Goal: Task Accomplishment & Management: Manage account settings

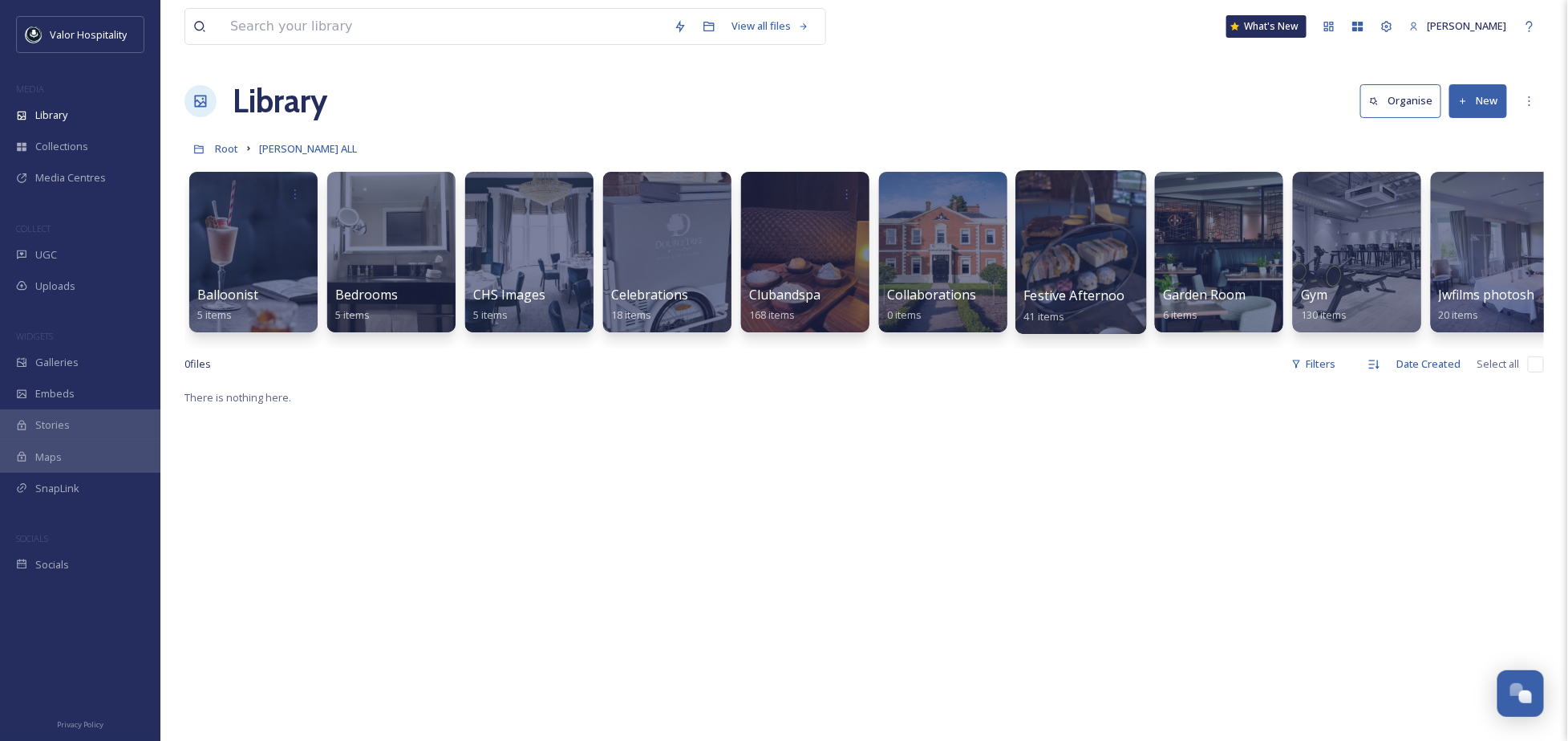
click at [1084, 213] on div at bounding box center [1081, 252] width 131 height 164
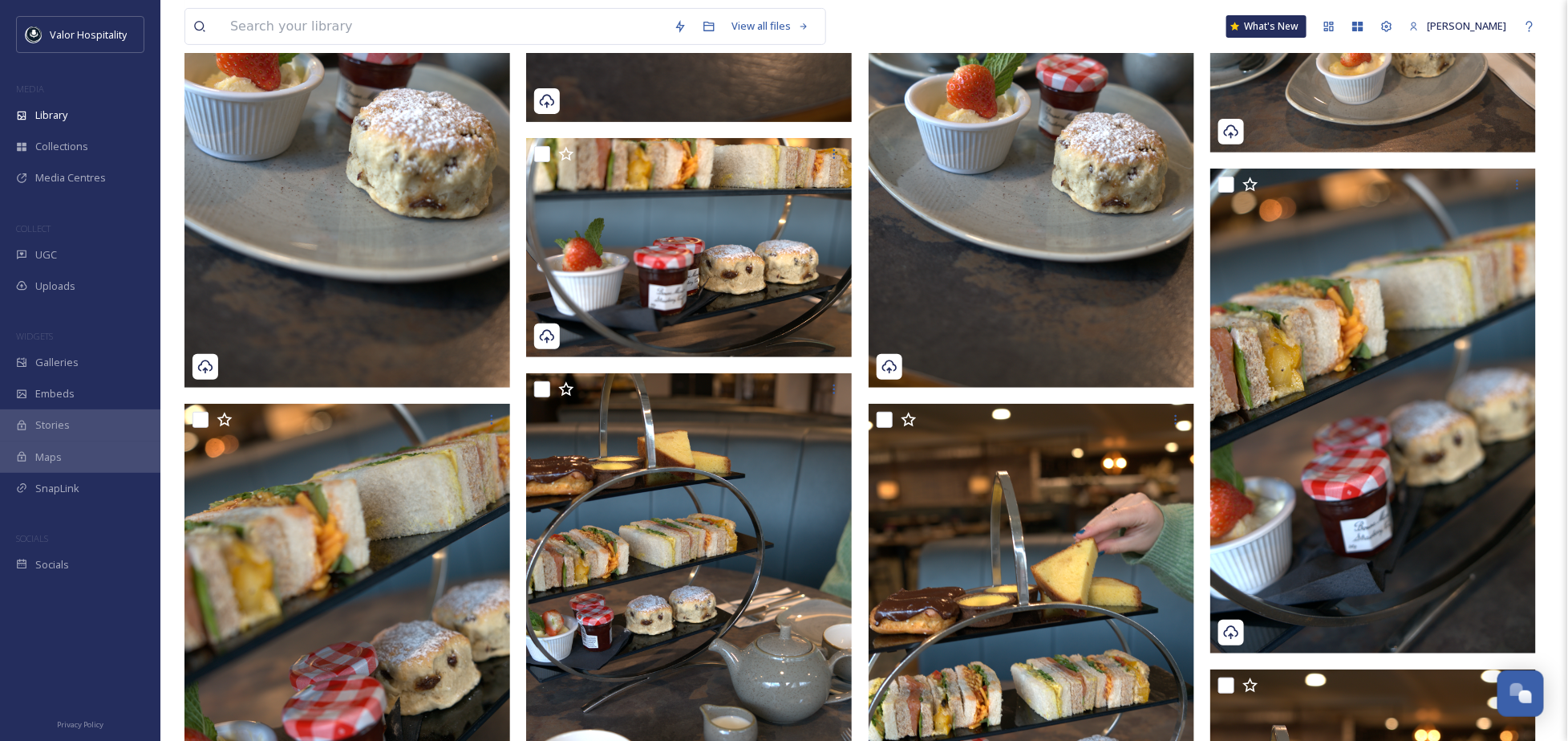
scroll to position [3126, 0]
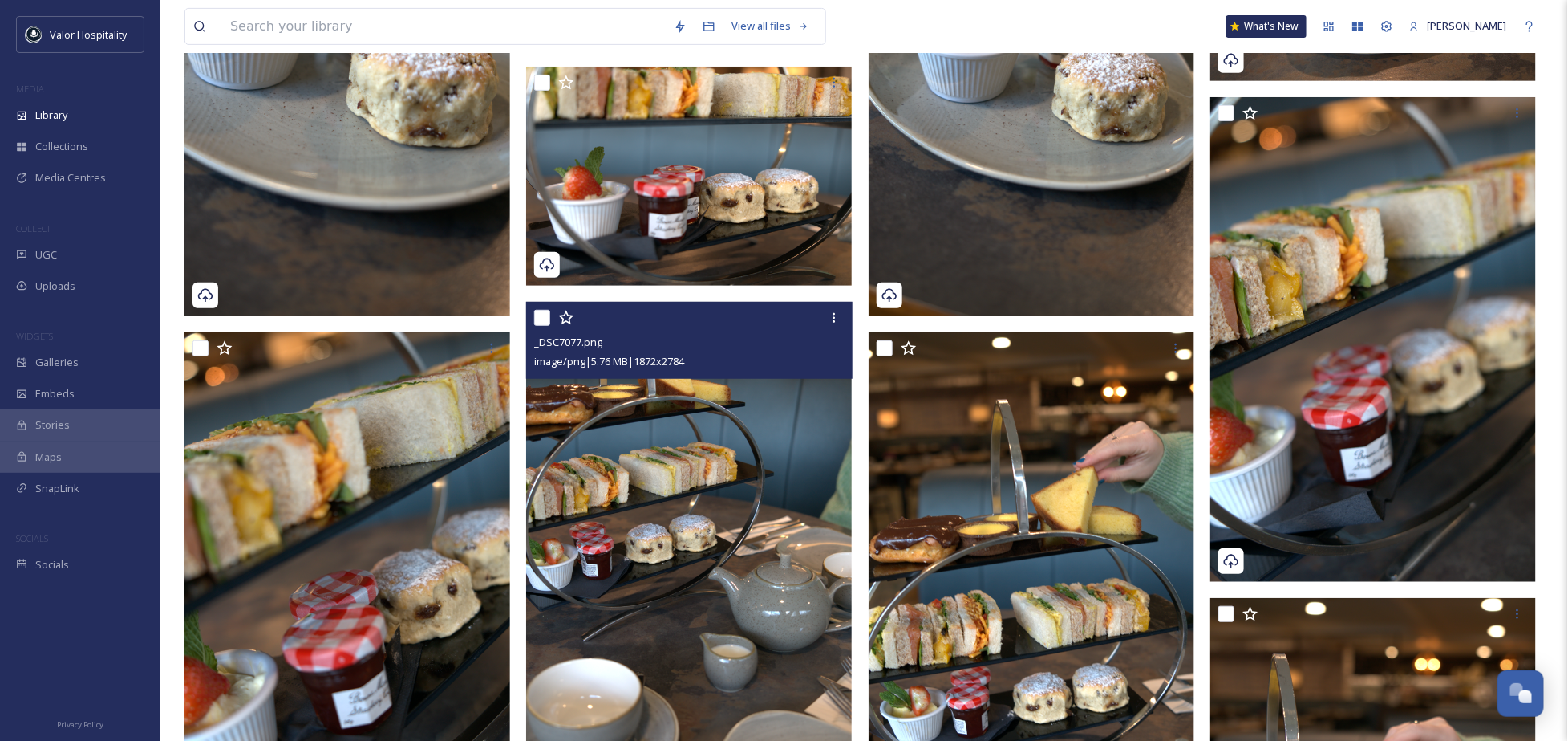
click at [765, 514] on img at bounding box center [689, 544] width 326 height 485
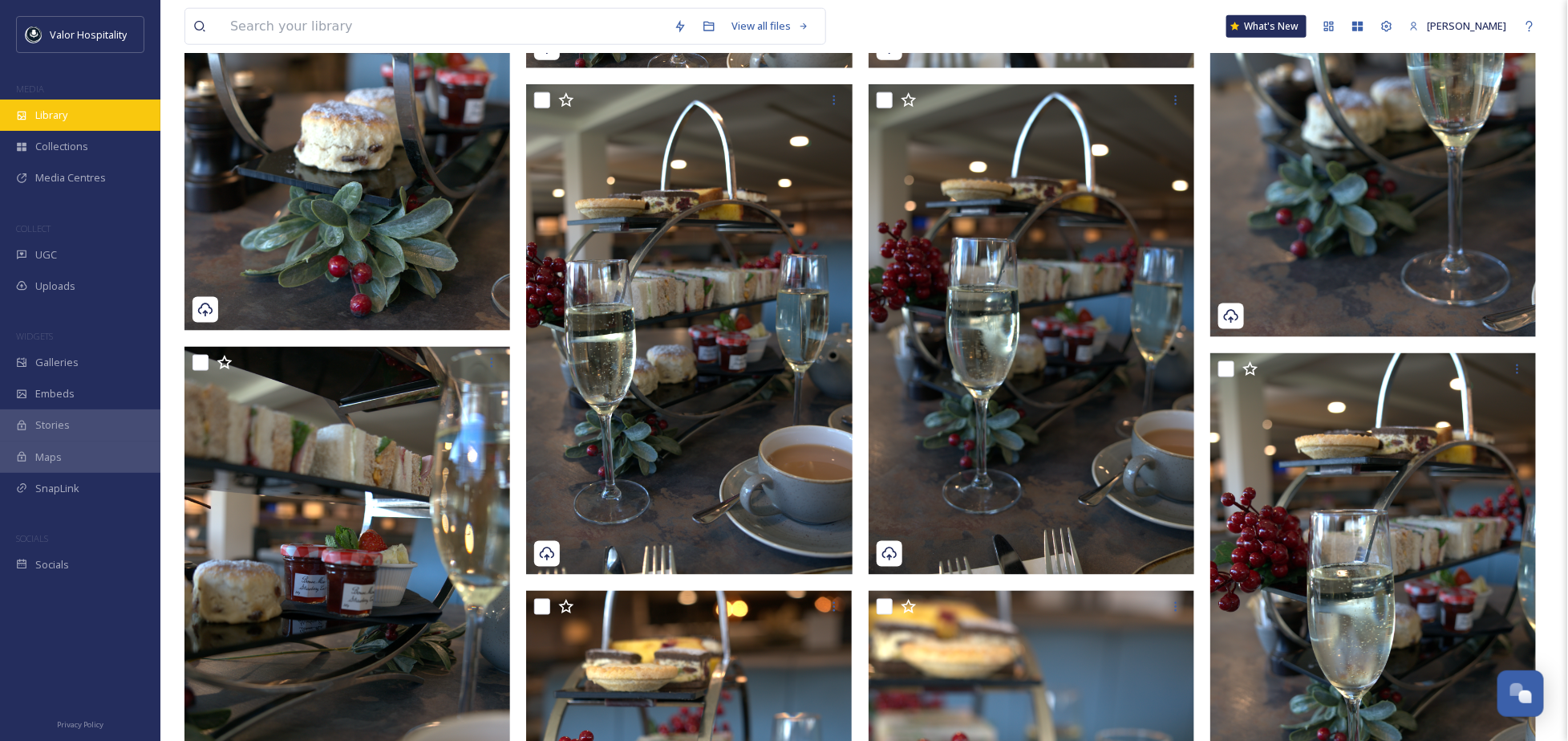
scroll to position [879, 0]
click at [74, 146] on span "Collections" at bounding box center [61, 146] width 53 height 16
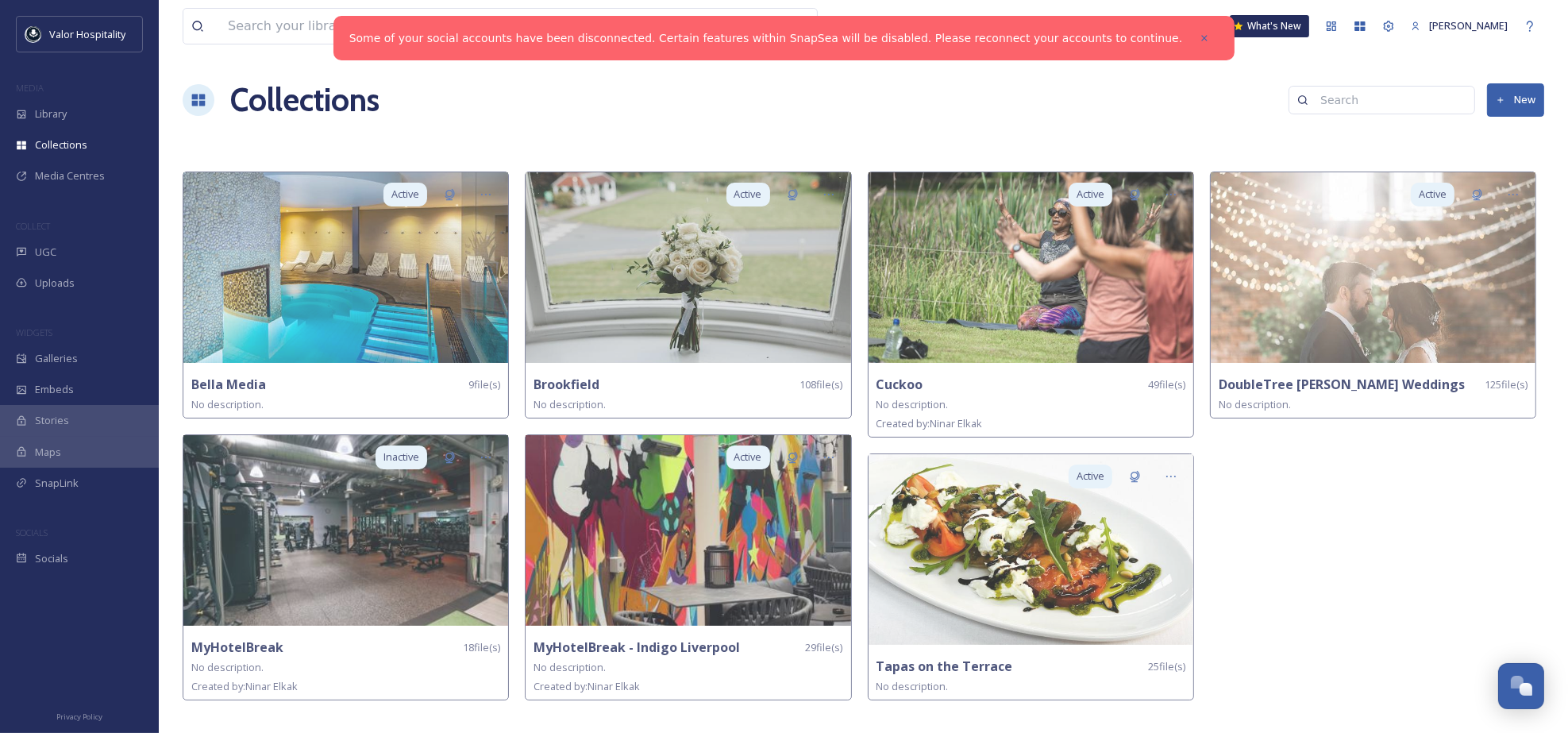
click at [1115, 40] on link "Some of your social accounts have been disconnected. Certain features within Sn…" at bounding box center [766, 38] width 833 height 16
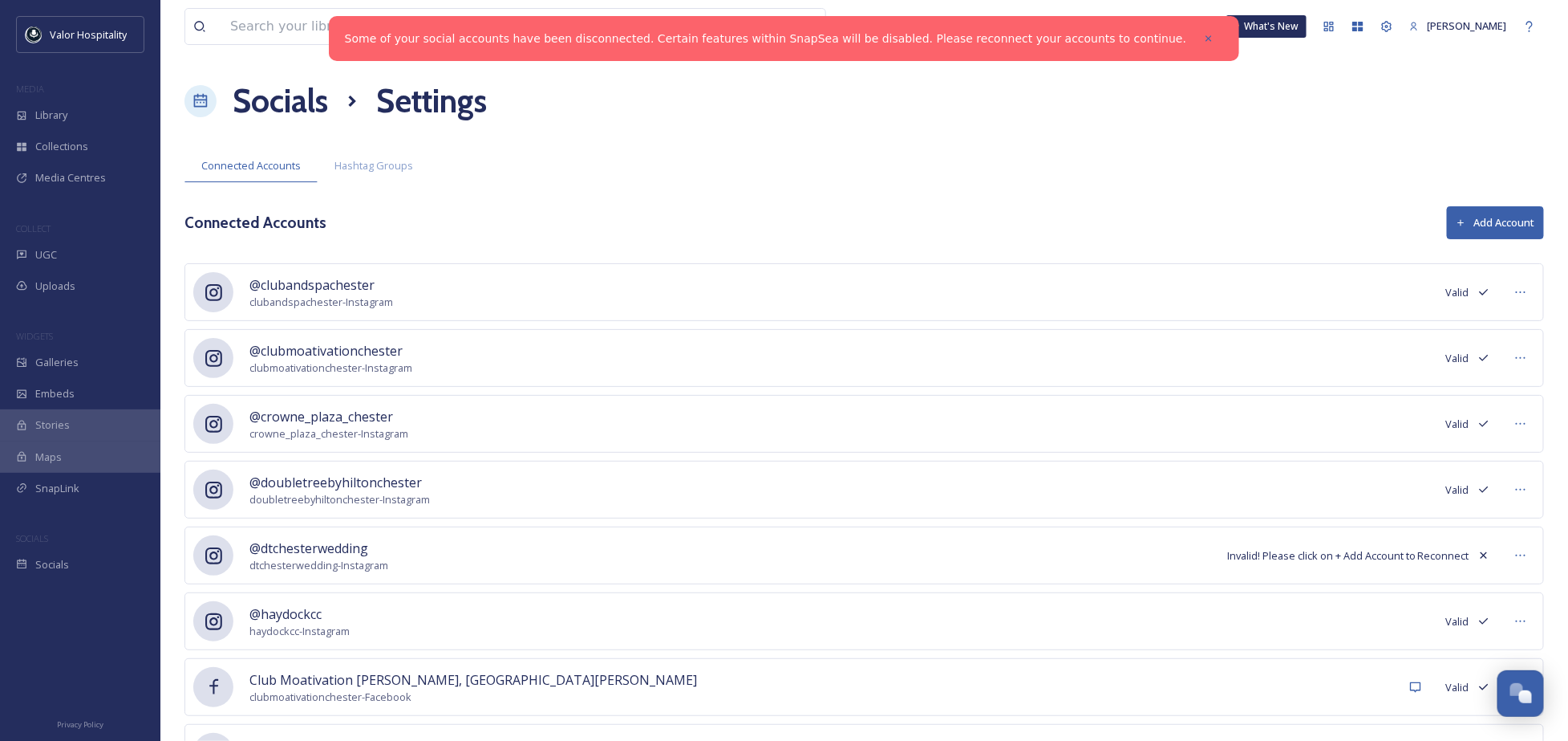
click at [1488, 219] on button "Add Account" at bounding box center [1495, 223] width 97 height 33
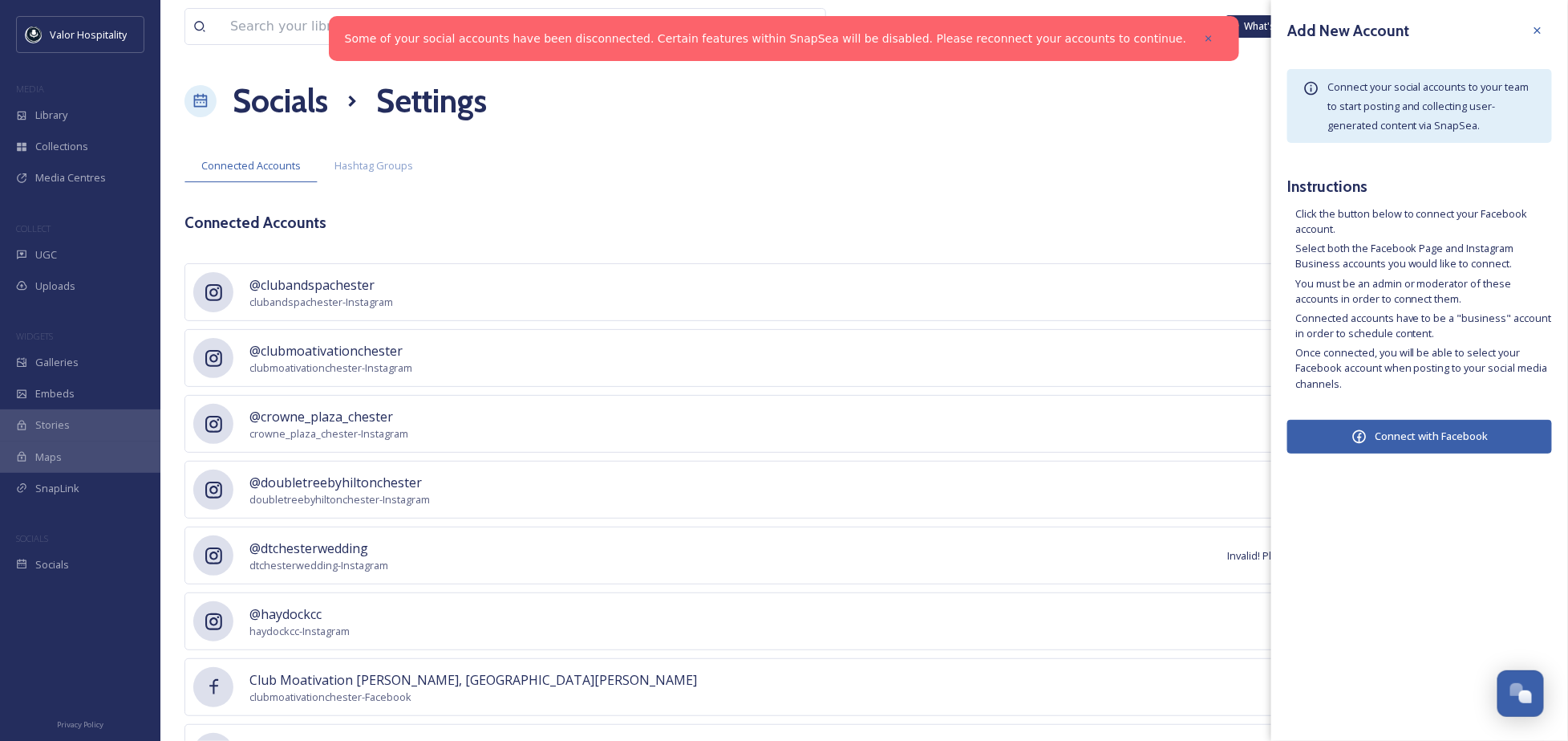
click at [1429, 422] on button "Connect with Facebook" at bounding box center [1419, 436] width 264 height 34
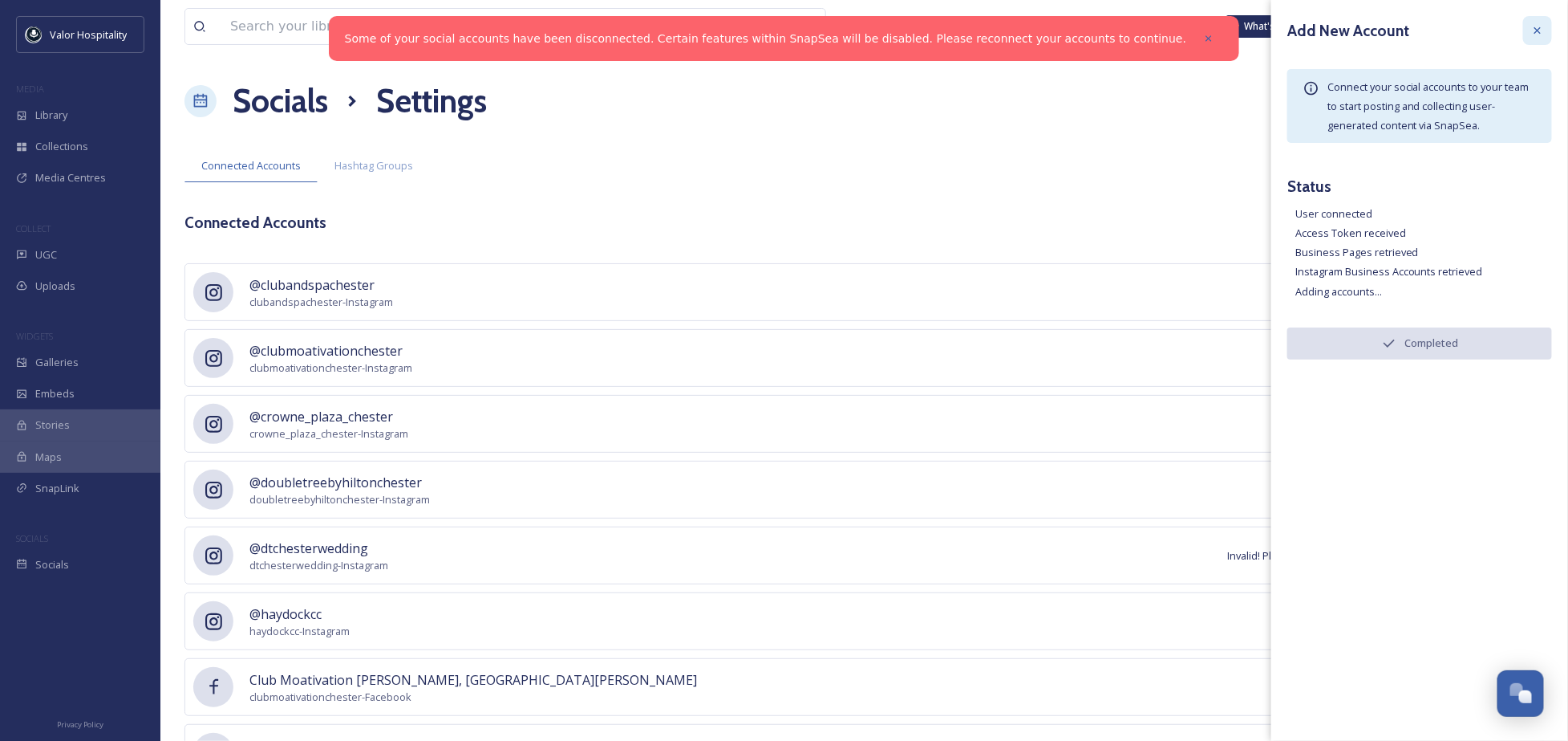
click at [1545, 31] on div at bounding box center [1538, 30] width 29 height 29
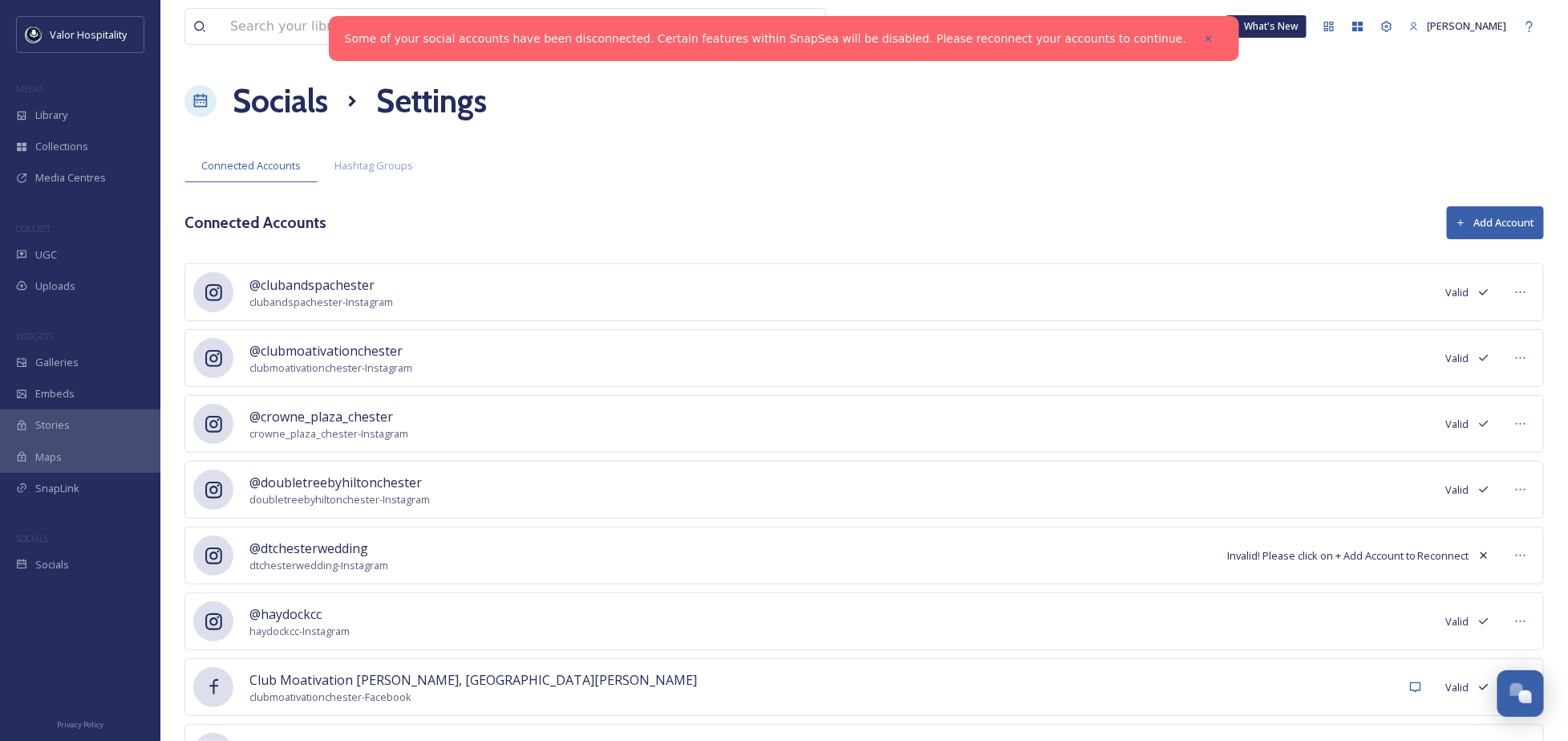
click at [1111, 173] on div "Connected Accounts Hashtag Groups" at bounding box center [864, 166] width 1359 height 33
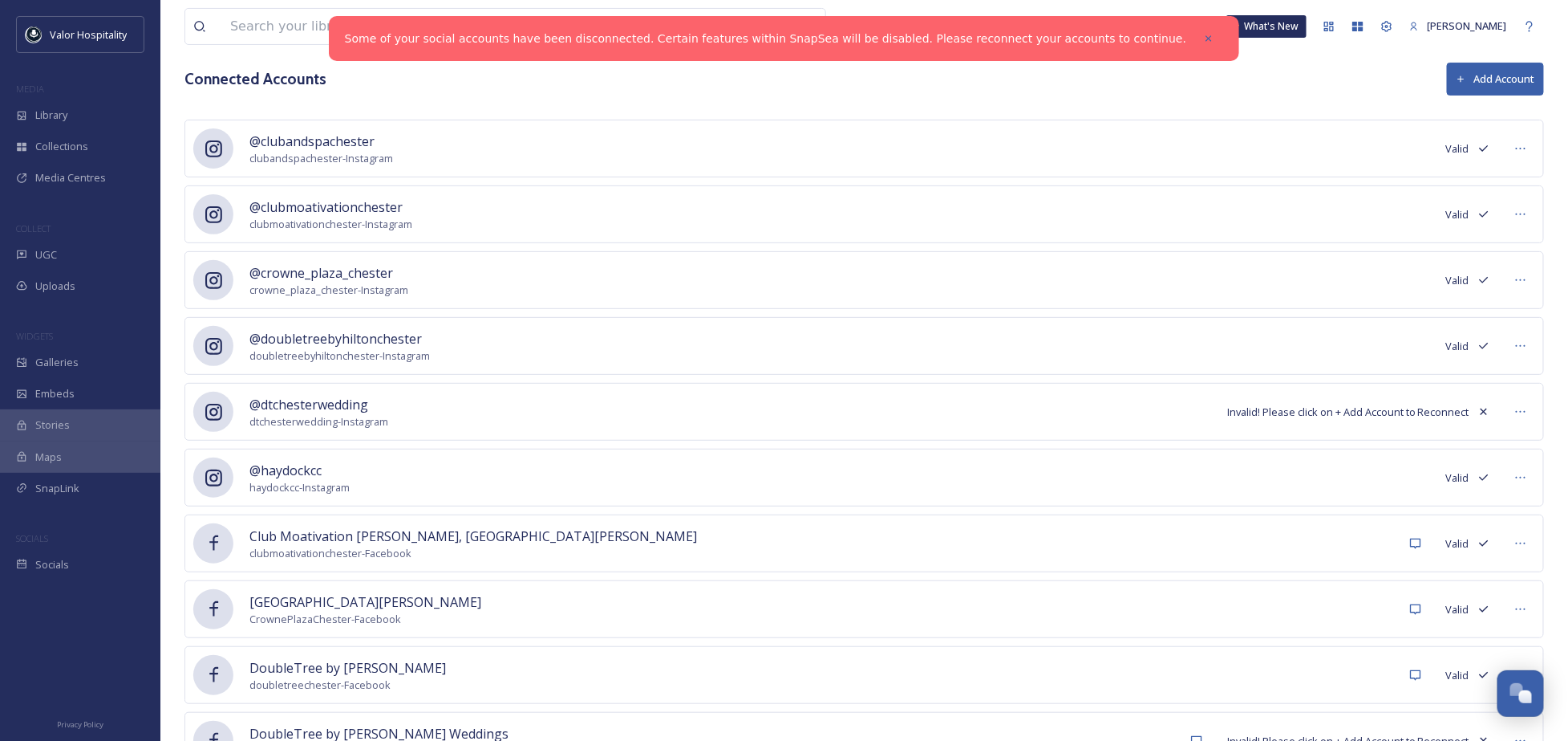
scroll to position [214, 0]
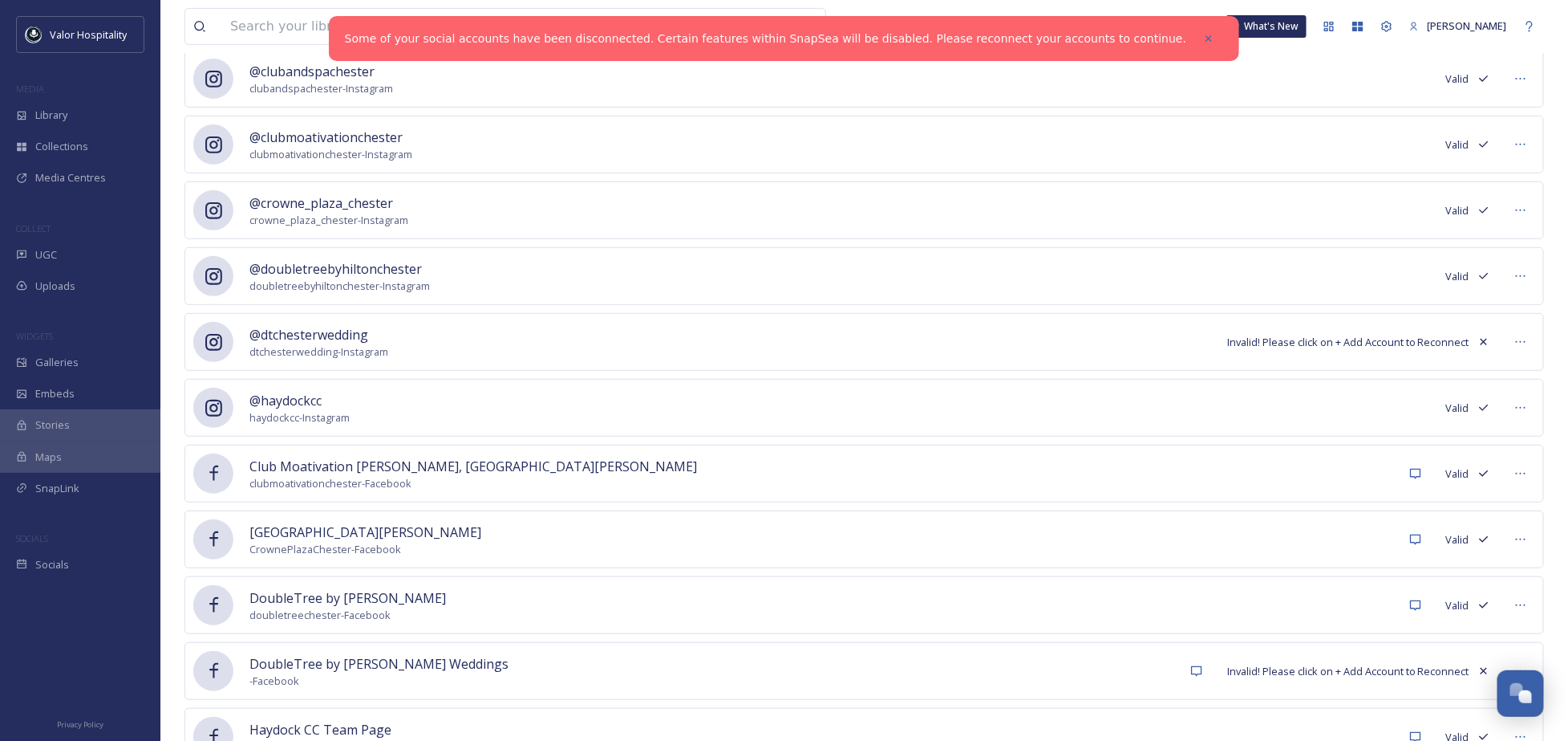
click at [1292, 345] on span "Invalid! Please click on + Add Account to Reconnect" at bounding box center [1348, 343] width 242 height 16
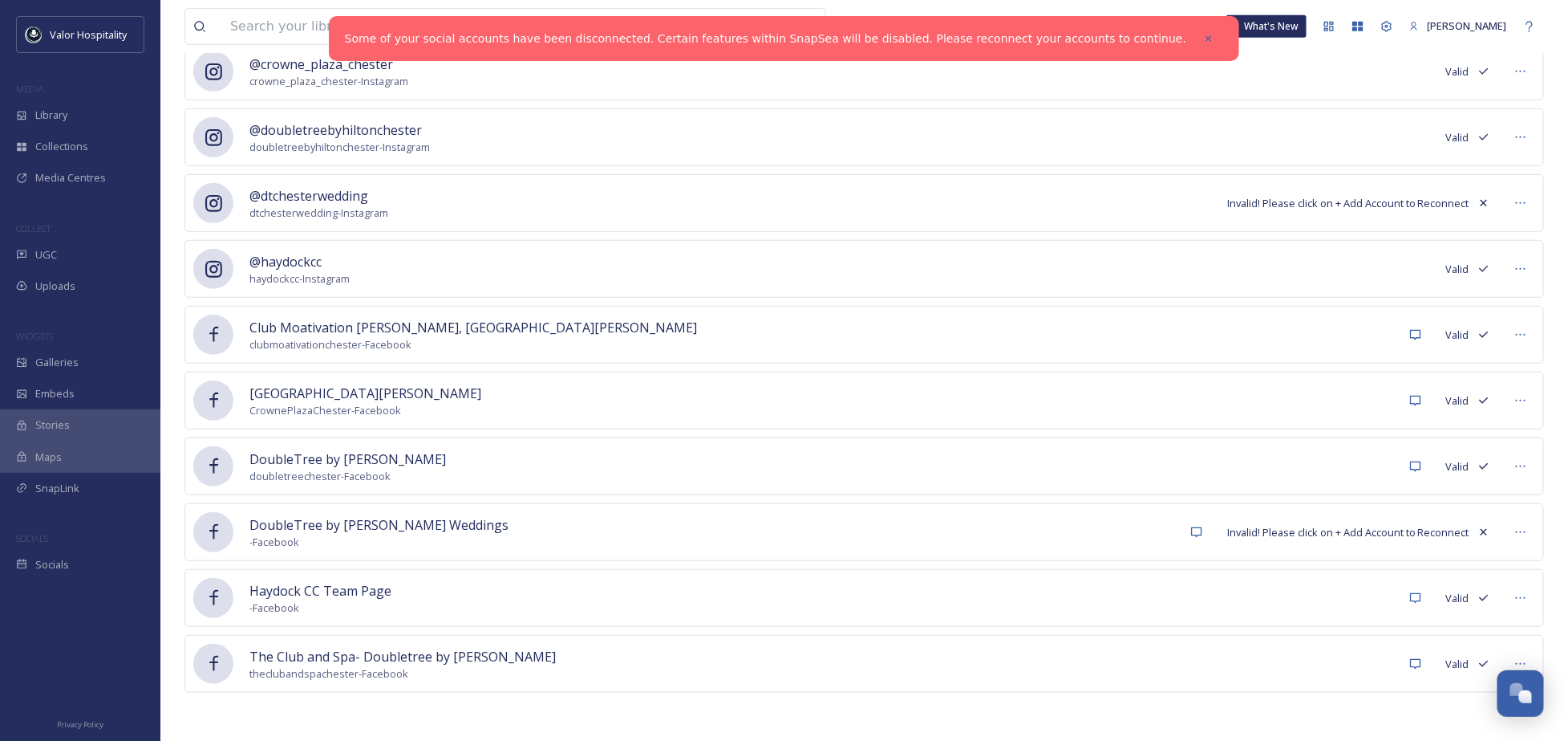
click at [1409, 531] on span "Invalid! Please click on + Add Account to Reconnect" at bounding box center [1348, 533] width 242 height 16
click at [1273, 530] on span "Invalid! Please click on + Add Account to Reconnect" at bounding box center [1348, 533] width 242 height 16
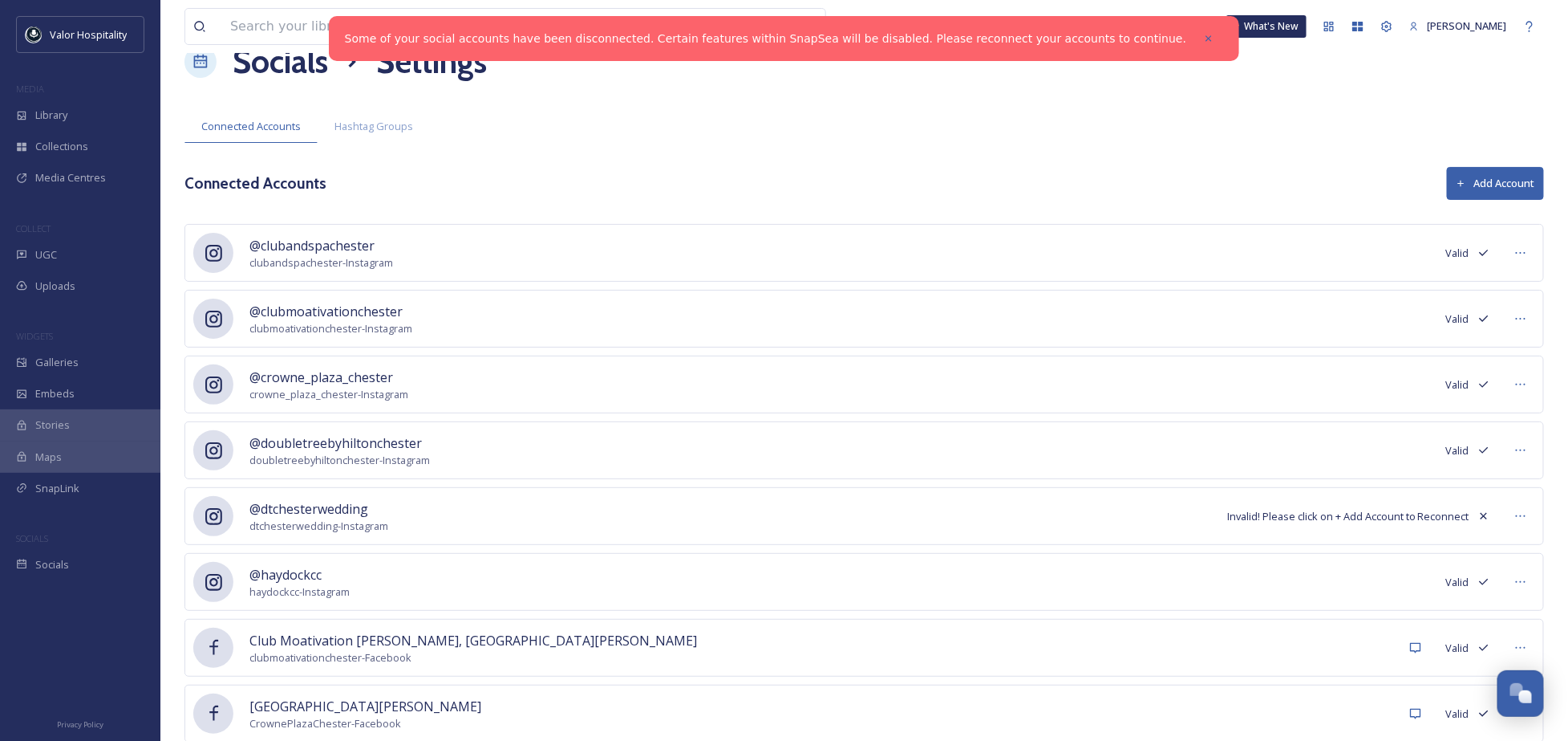
scroll to position [32, 0]
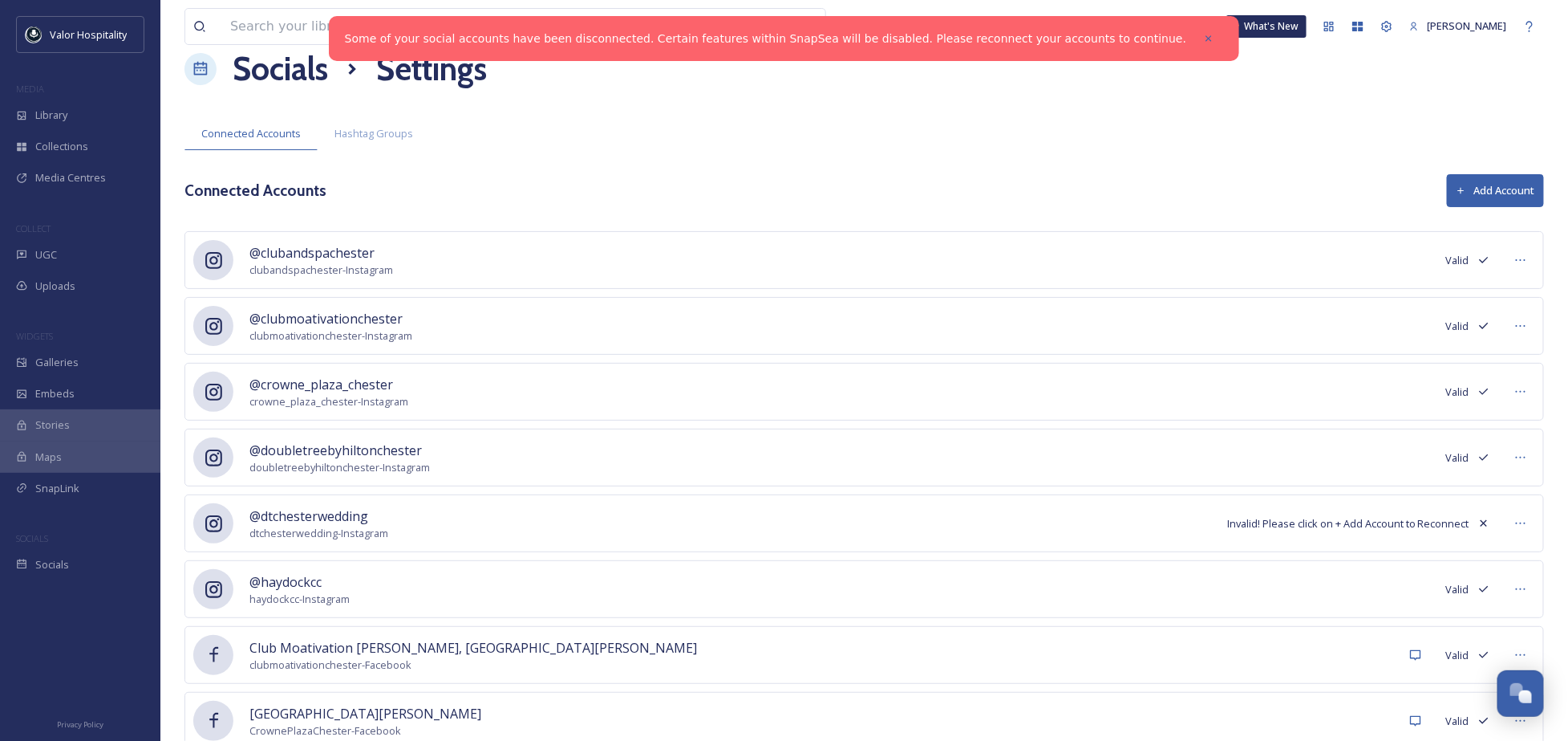
click at [1472, 182] on button "Add Account" at bounding box center [1495, 190] width 97 height 33
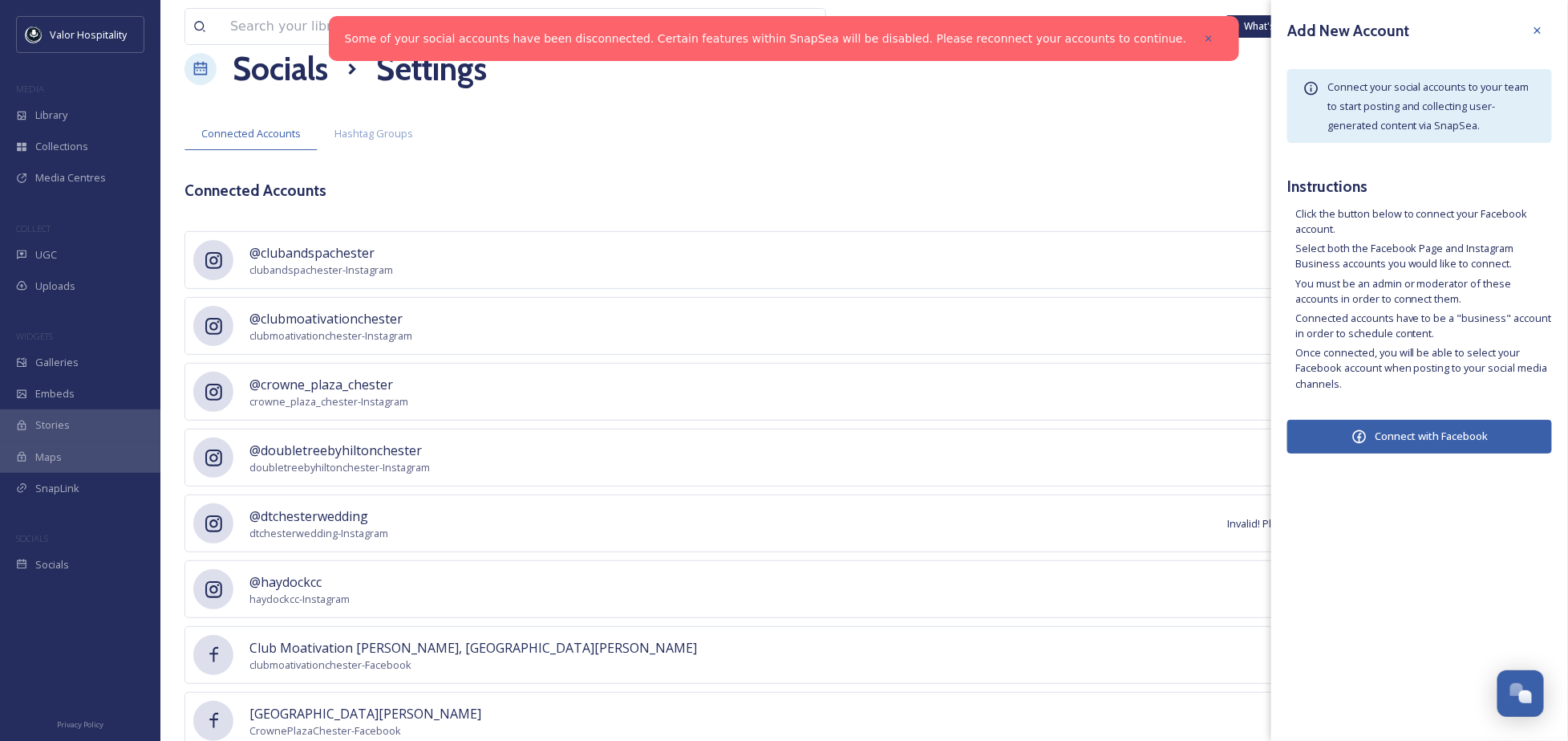
click at [1396, 438] on button "Connect with Facebook" at bounding box center [1419, 436] width 264 height 34
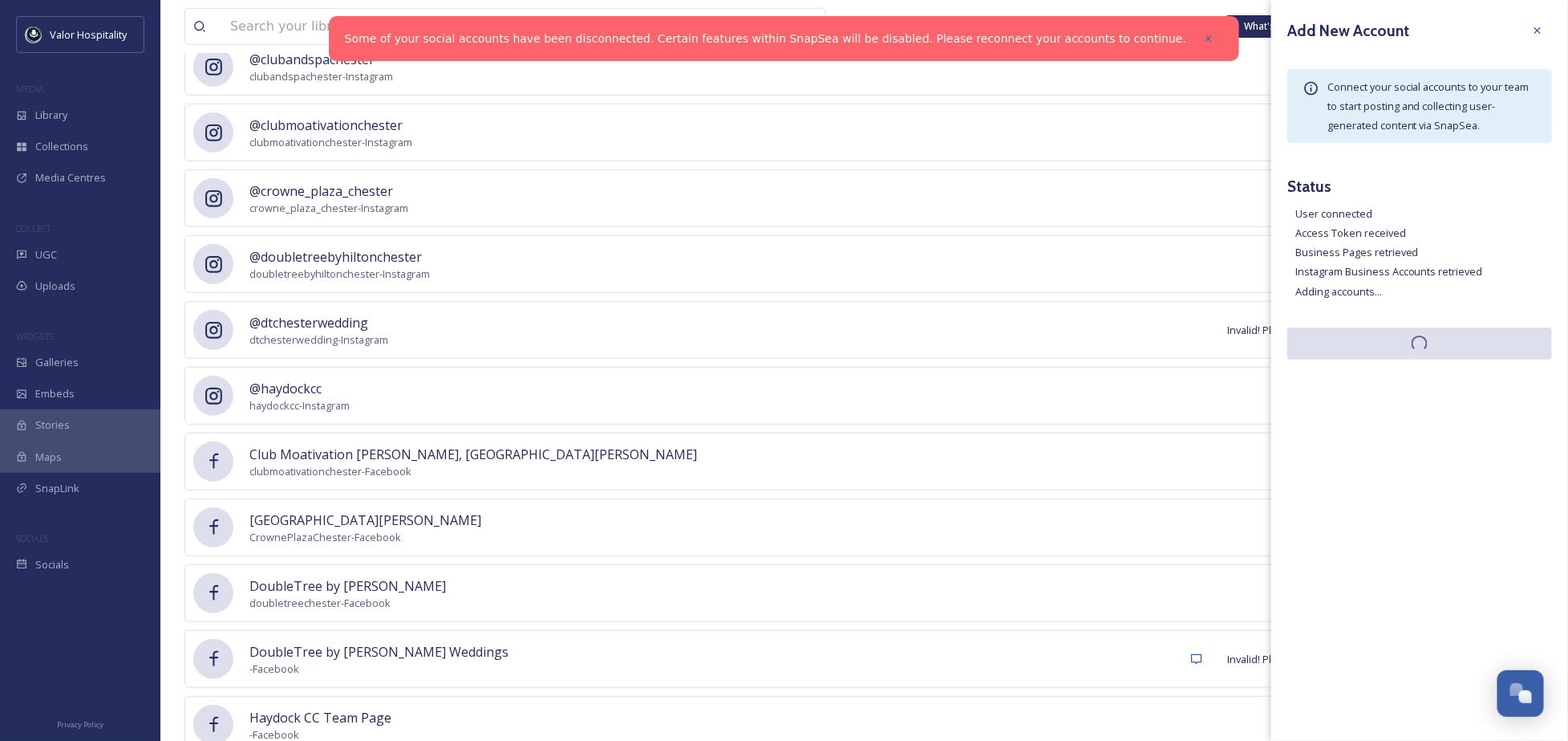
scroll to position [246, 0]
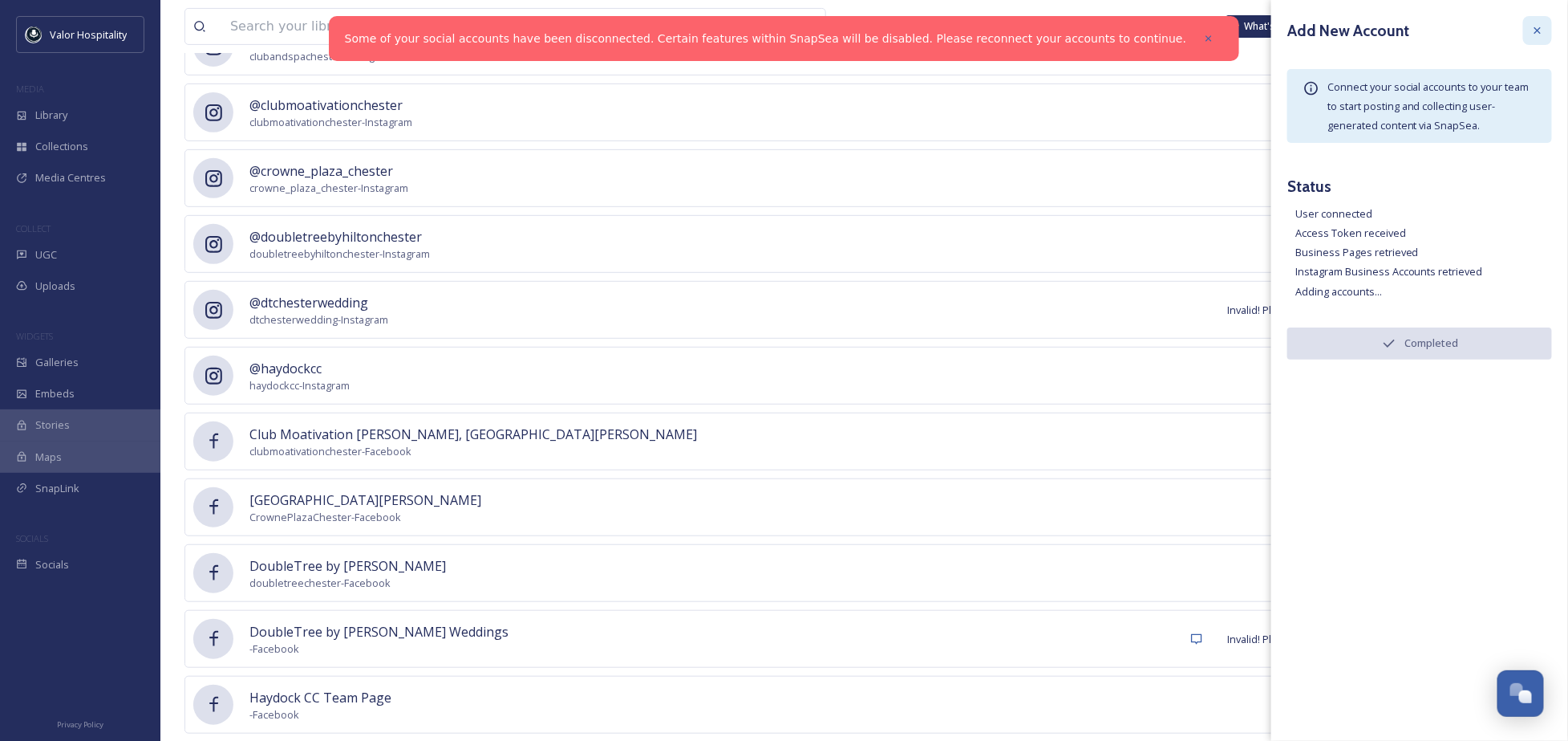
click at [1538, 32] on icon at bounding box center [1537, 30] width 13 height 13
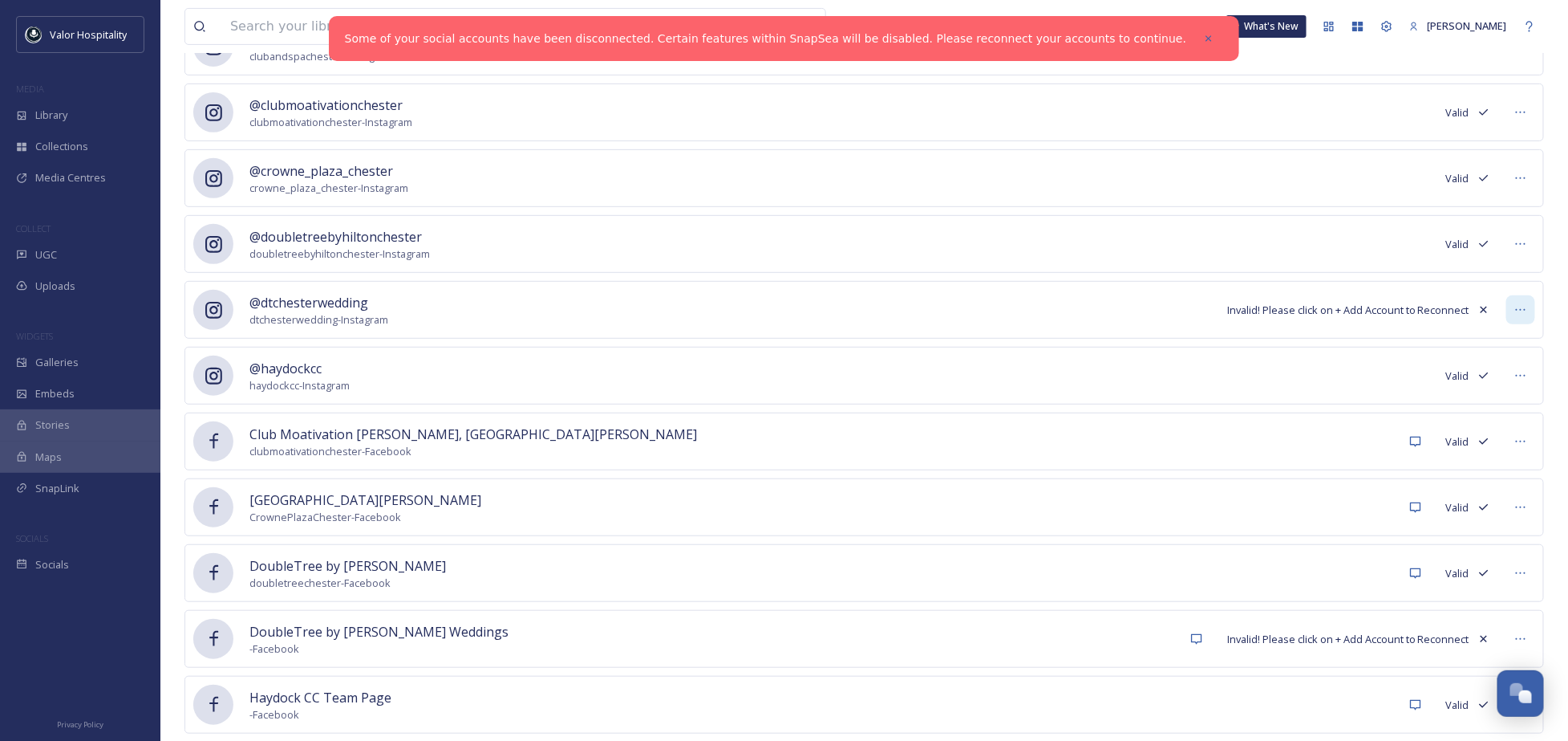
click at [1520, 313] on icon at bounding box center [1520, 309] width 13 height 13
click at [1374, 307] on span "Invalid! Please click on + Add Account to Reconnect" at bounding box center [1348, 310] width 242 height 16
click at [1314, 309] on span "Invalid! Please click on + Add Account to Reconnect" at bounding box center [1348, 310] width 242 height 16
click at [1348, 309] on span "Invalid! Please click on + Add Account to Reconnect" at bounding box center [1348, 310] width 242 height 16
click at [1414, 314] on span "Invalid! Please click on + Add Account to Reconnect" at bounding box center [1348, 310] width 242 height 16
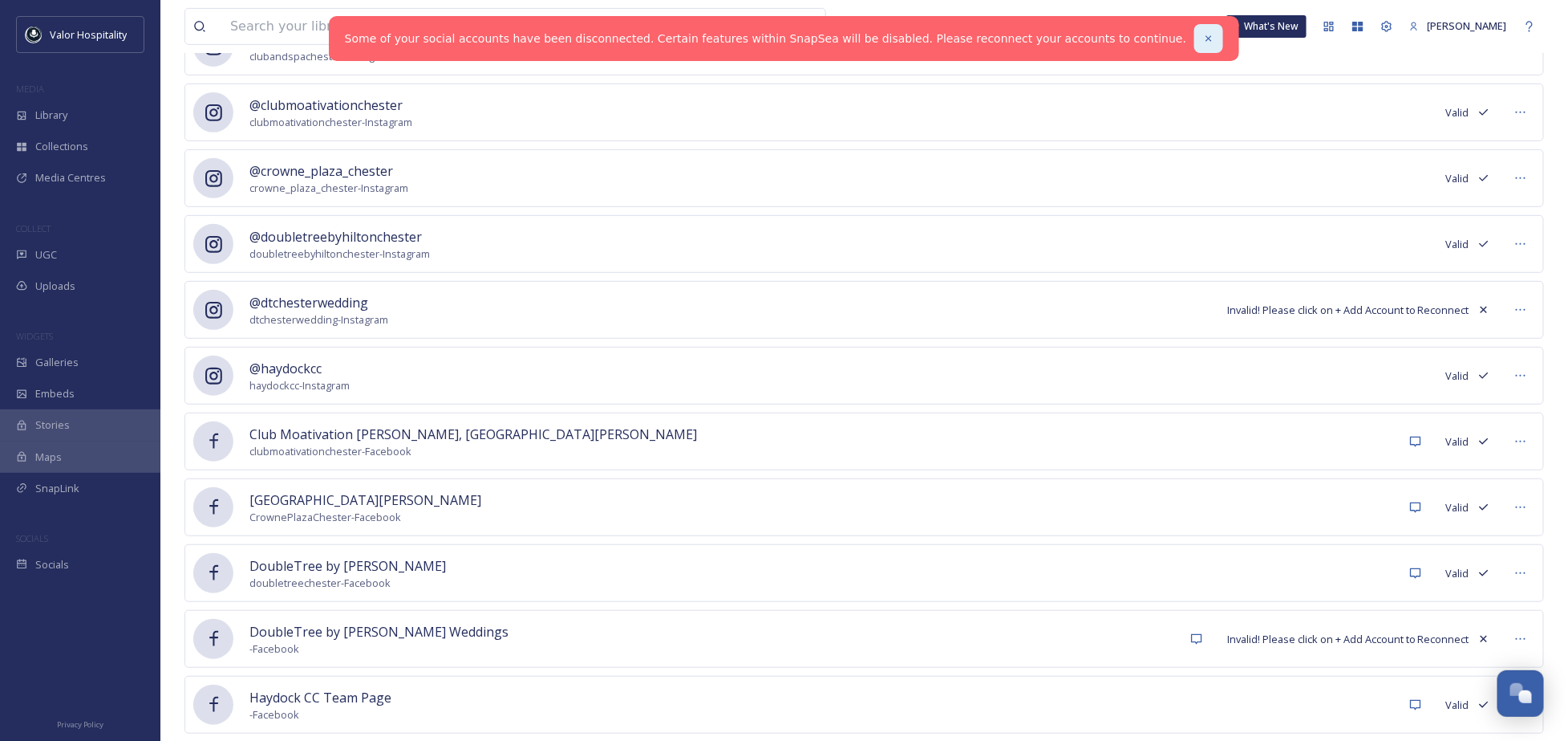
click at [1203, 41] on icon at bounding box center [1209, 39] width 12 height 12
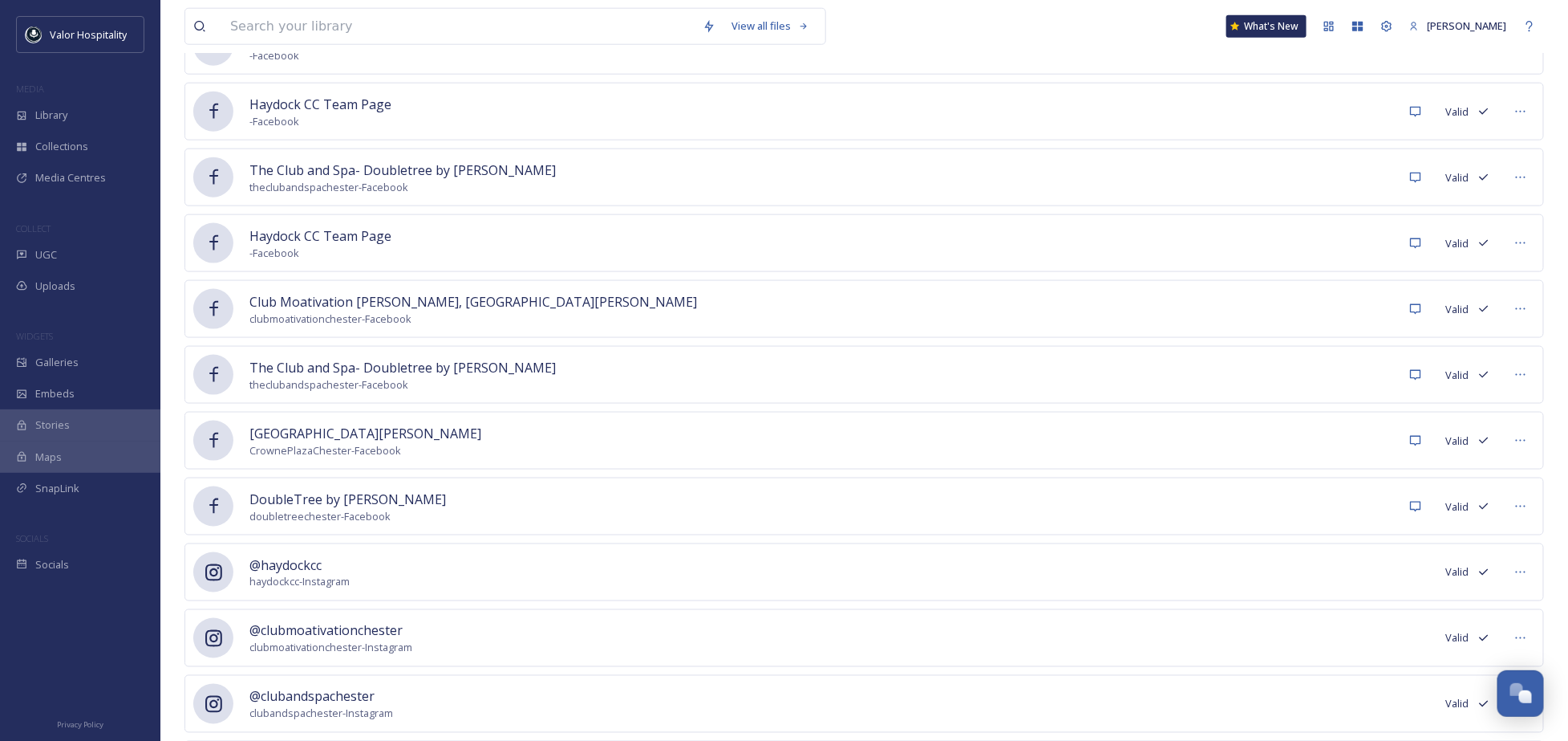
scroll to position [995, 0]
